Goal: Check status: Check status

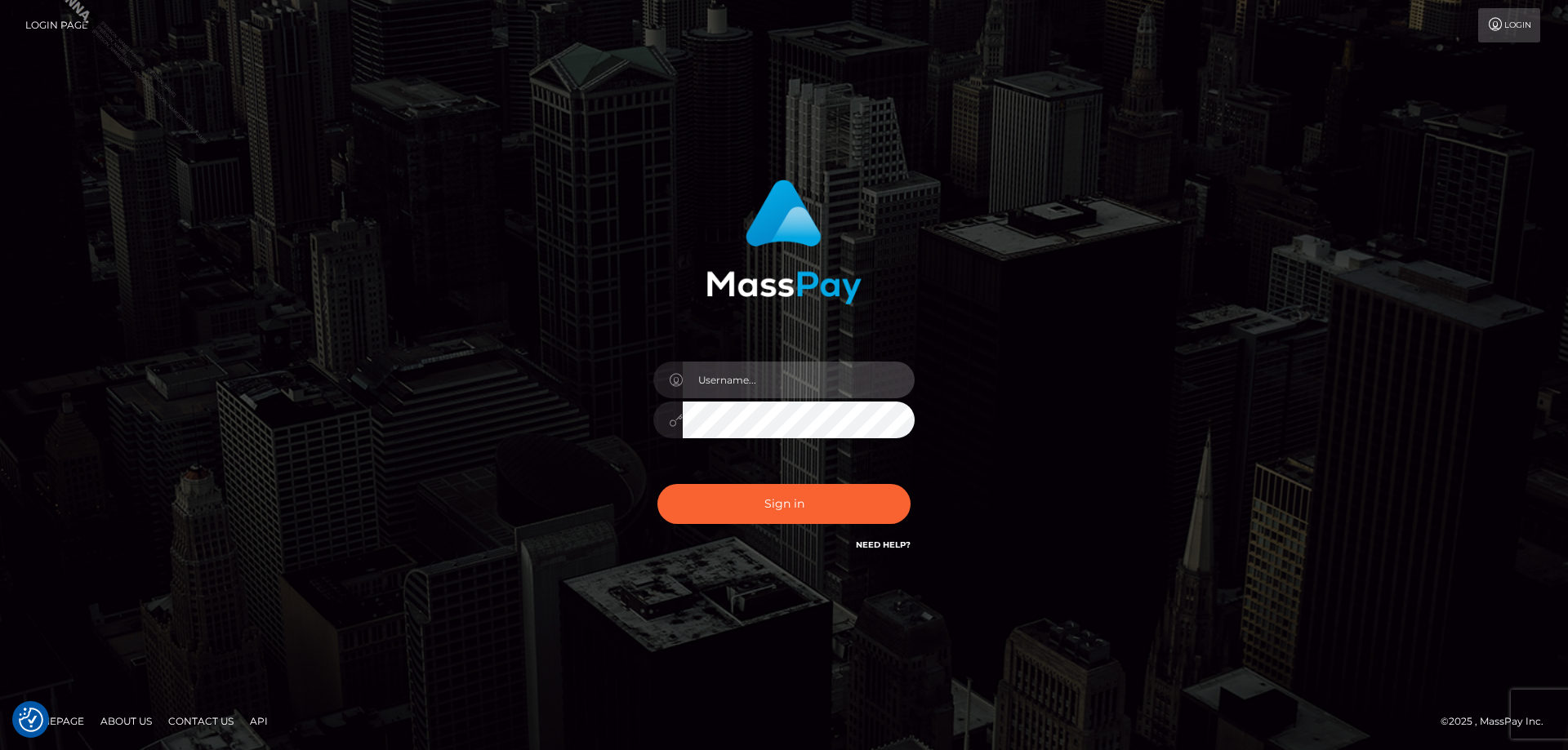
click at [741, 378] on input "text" at bounding box center [798, 380] width 232 height 36
type input "Jose.Silversocial"
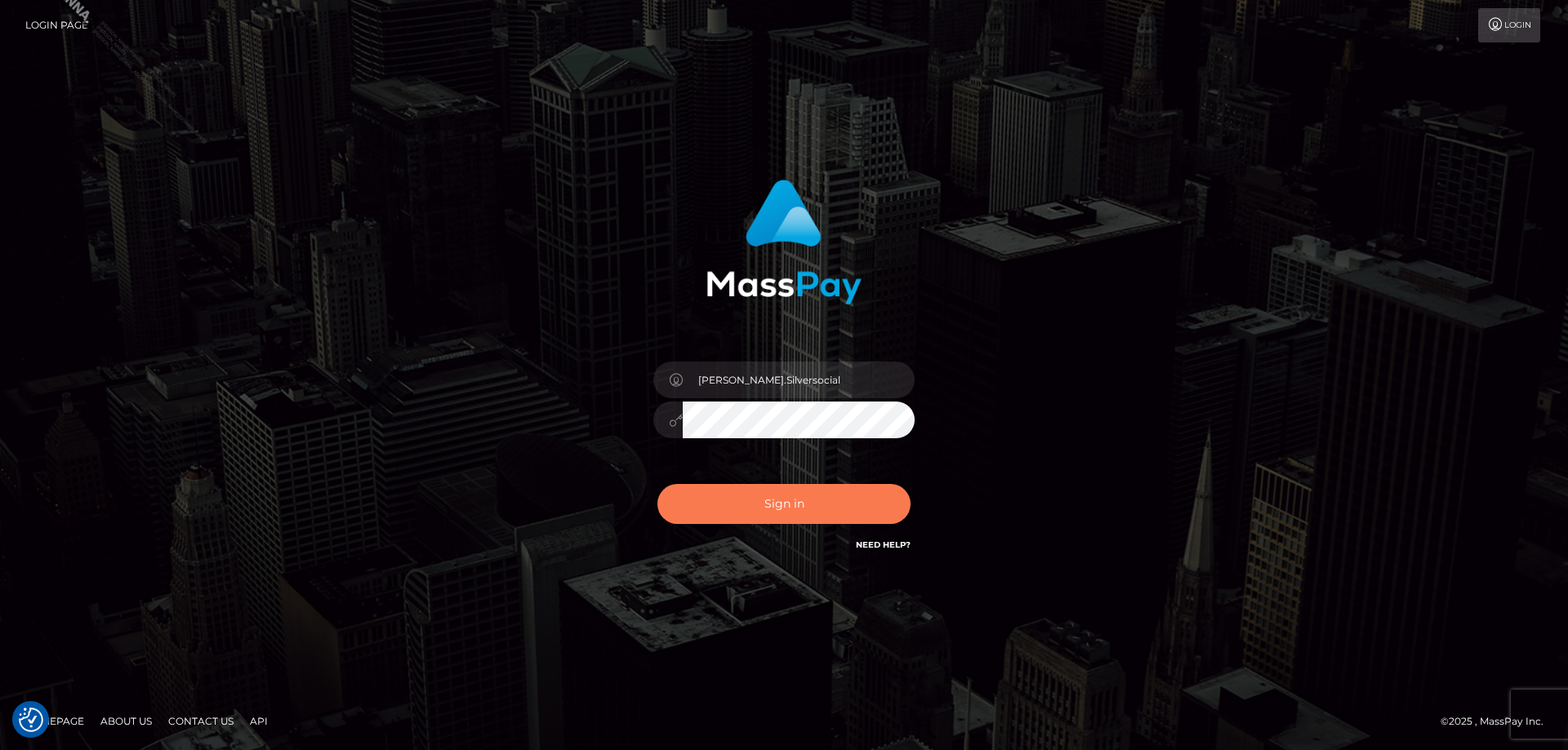
click at [811, 503] on button "Sign in" at bounding box center [784, 504] width 253 height 40
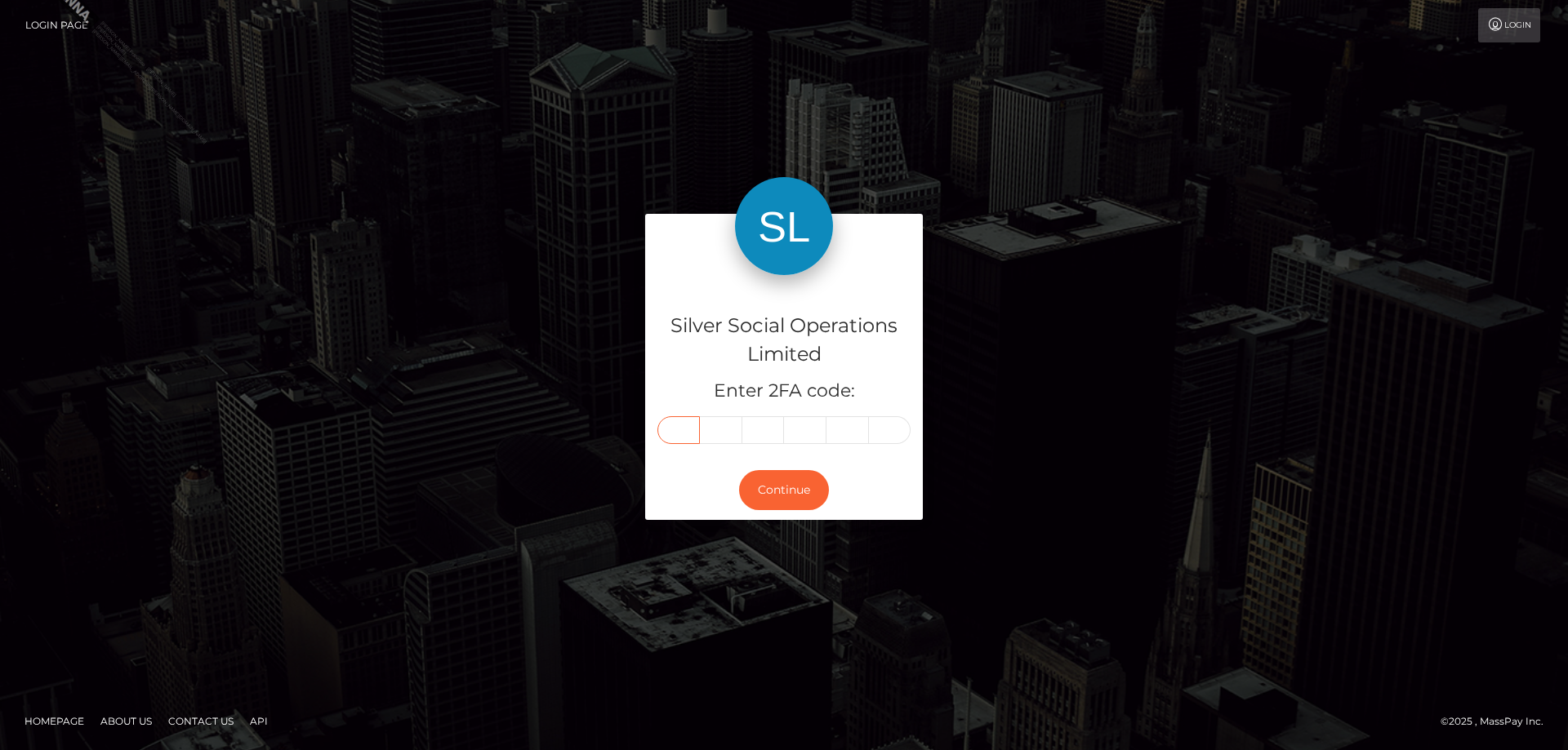
click at [686, 433] on input "text" at bounding box center [679, 430] width 42 height 28
type input "4"
type input "2"
type input "4"
type input "3"
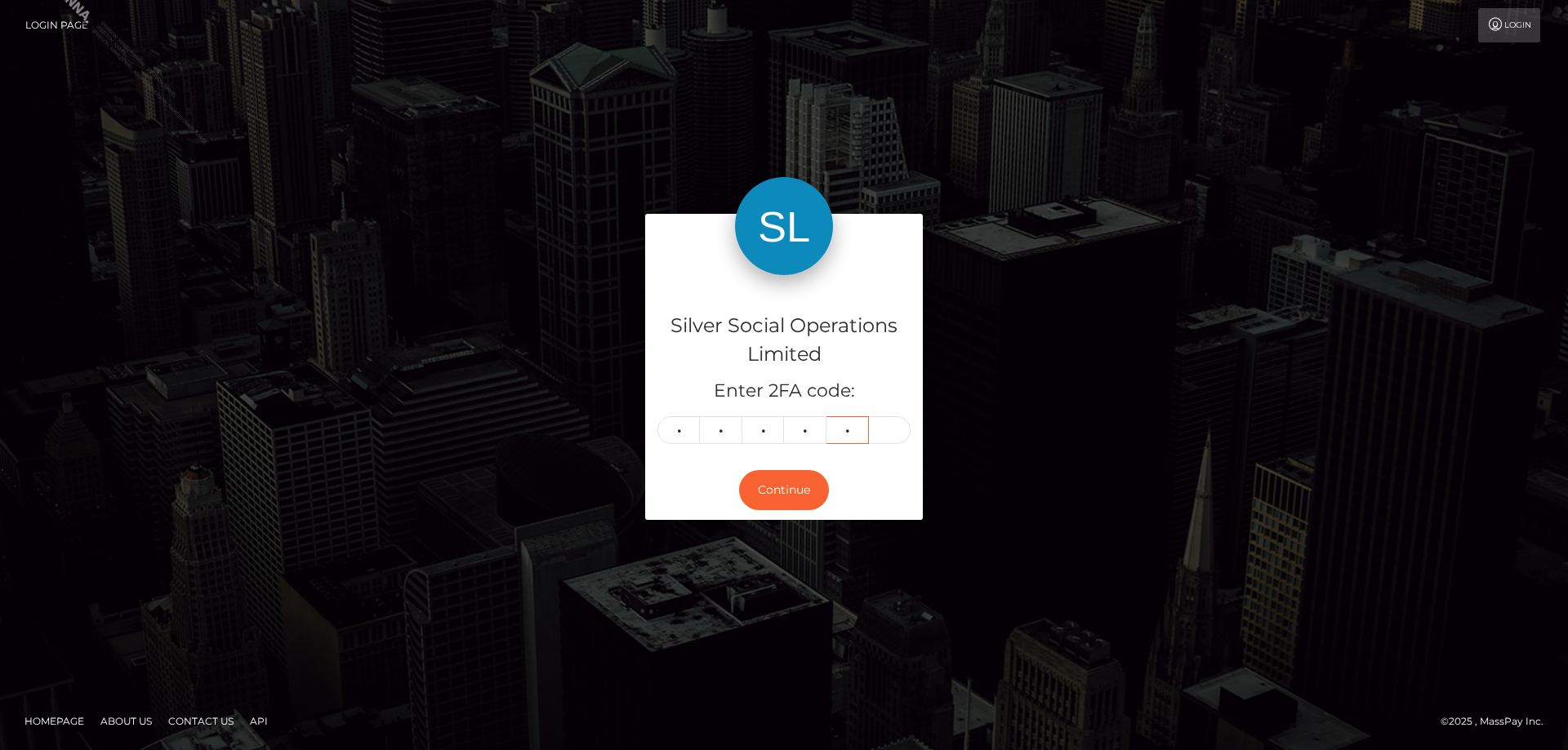
type input "5"
type input "4"
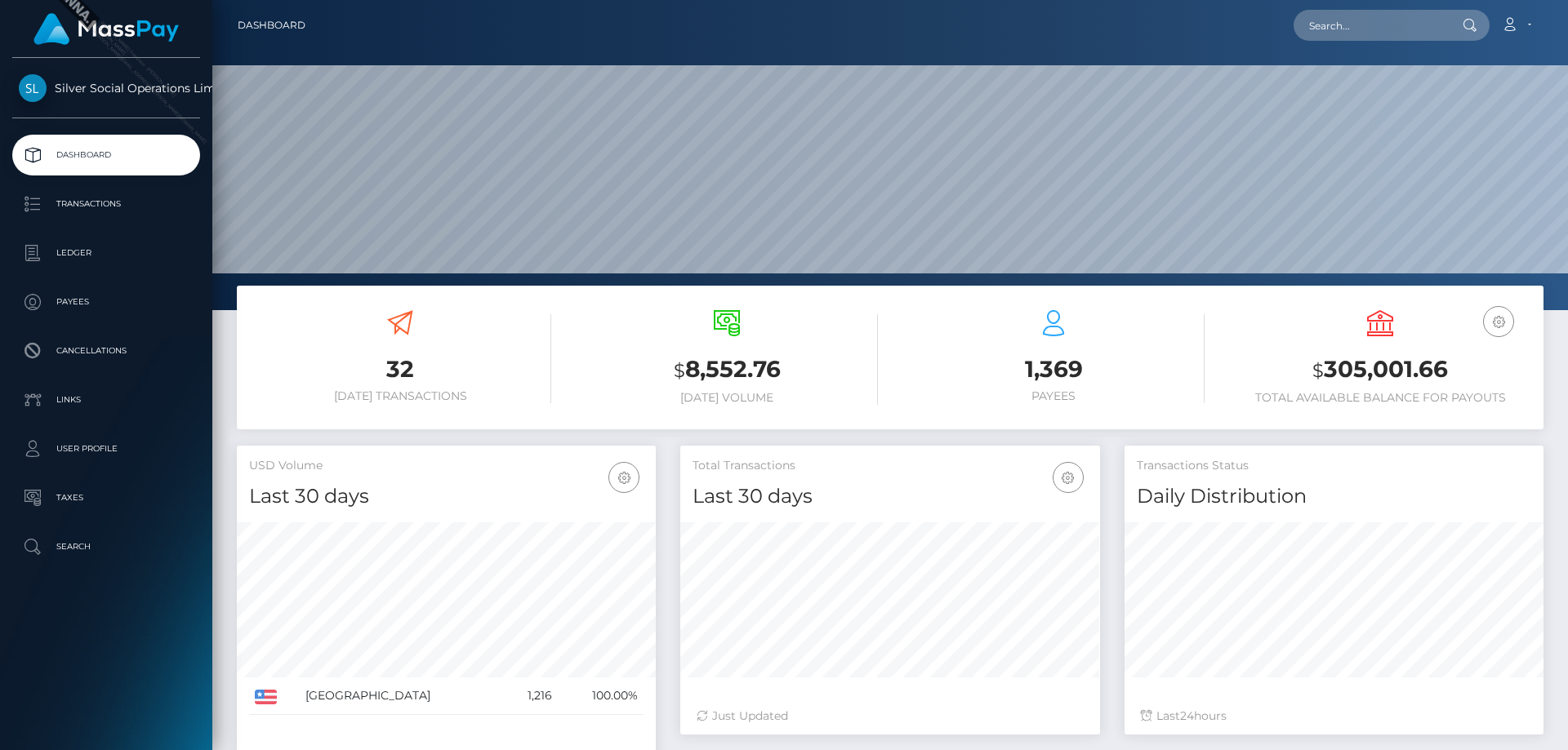
scroll to position [290, 419]
drag, startPoint x: 1301, startPoint y: 367, endPoint x: 1477, endPoint y: 373, distance: 176.1
click at [1477, 373] on h3 "$ 305,001.66" at bounding box center [1380, 369] width 302 height 33
copy h3 "$ 305,001.66"
